Goal: Find specific page/section: Find specific page/section

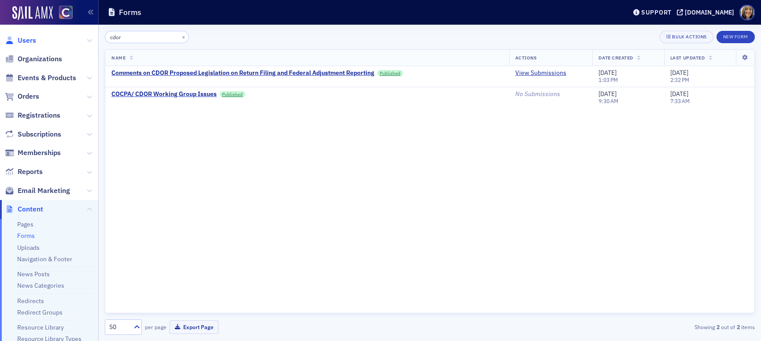
click at [25, 37] on span "Users" at bounding box center [27, 41] width 18 height 10
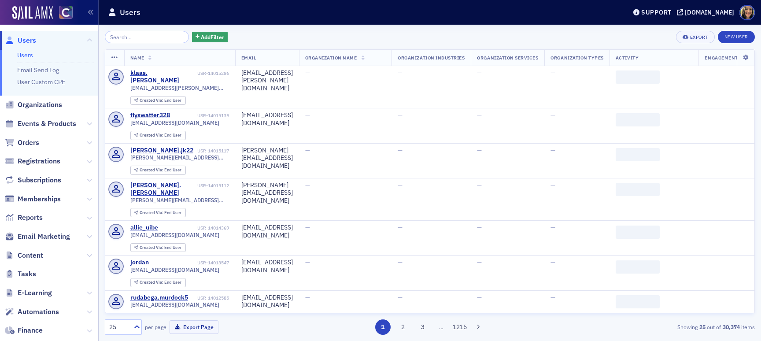
click at [145, 37] on input "search" at bounding box center [147, 37] width 84 height 12
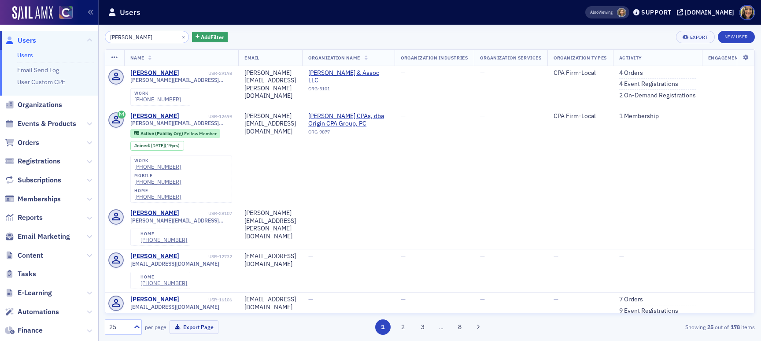
type input "[PERSON_NAME]"
click at [163, 73] on div "[PERSON_NAME]" at bounding box center [154, 73] width 49 height 8
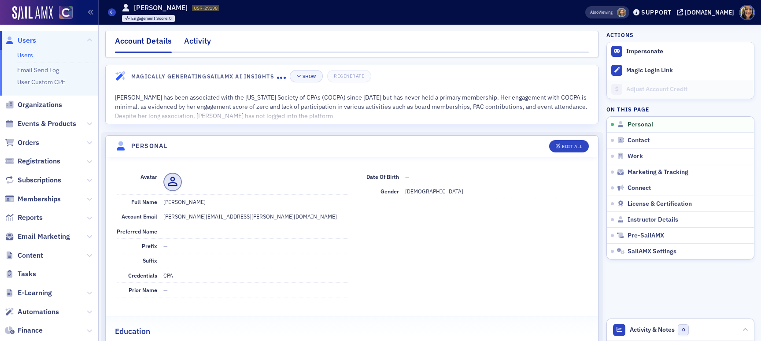
click at [204, 41] on div "Activity" at bounding box center [197, 43] width 27 height 16
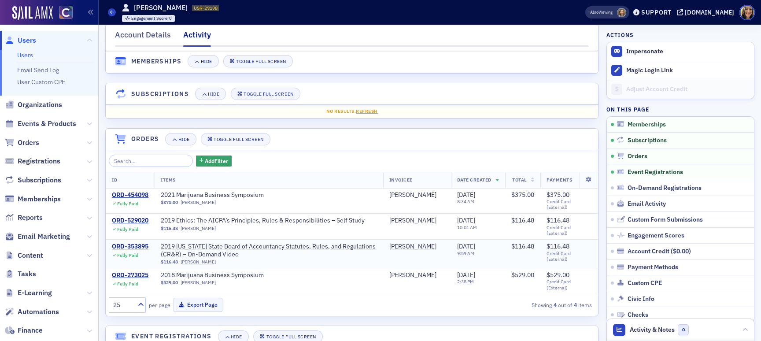
scroll to position [27, 0]
